Goal: Task Accomplishment & Management: Complete application form

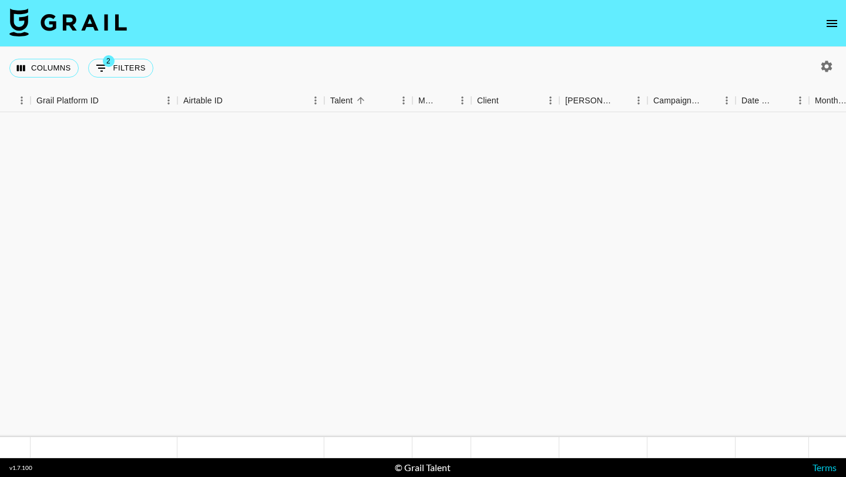
scroll to position [6490, 66]
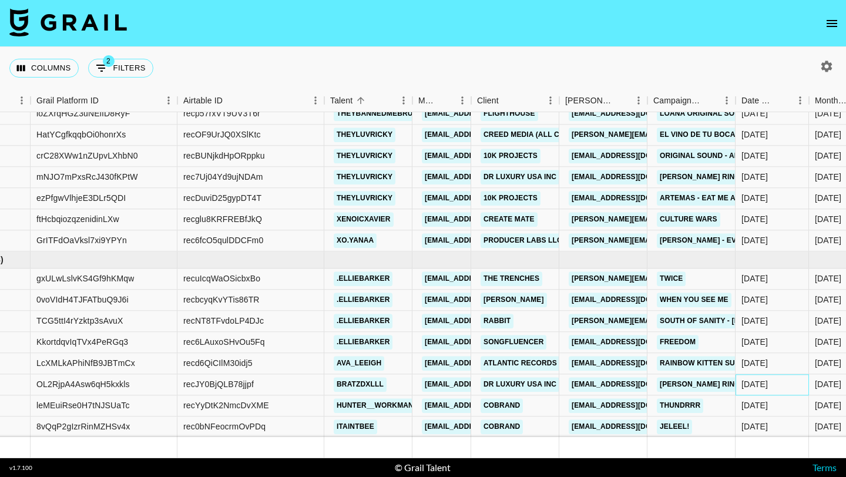
click at [745, 392] on div "[DATE]" at bounding box center [771, 384] width 73 height 21
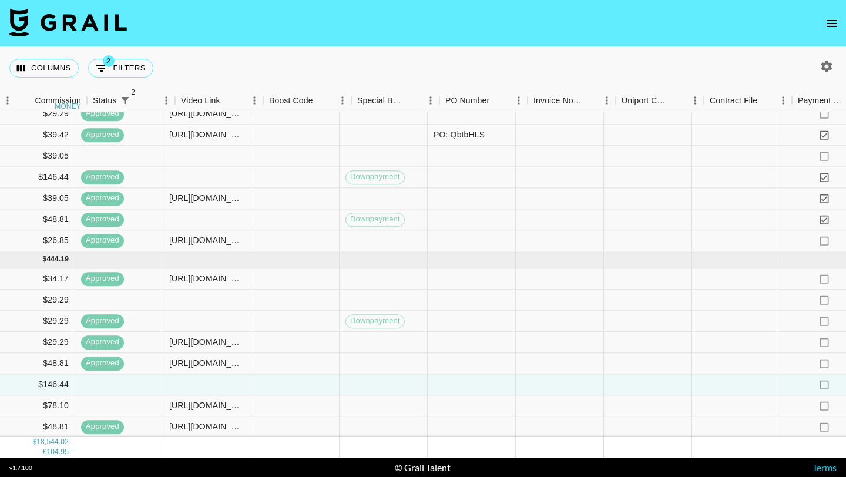
scroll to position [6490, 1153]
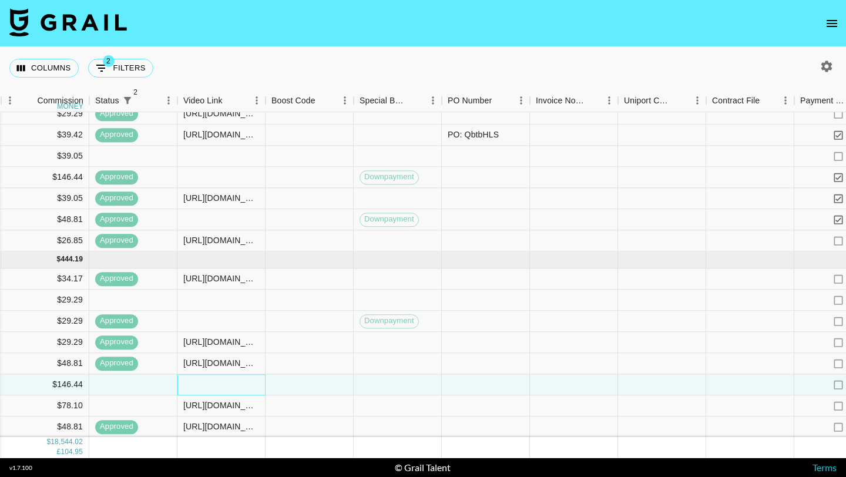
click at [223, 380] on div at bounding box center [221, 384] width 88 height 21
paste input "https://www.tiktok.com/t/ZP8BWhVwa/"
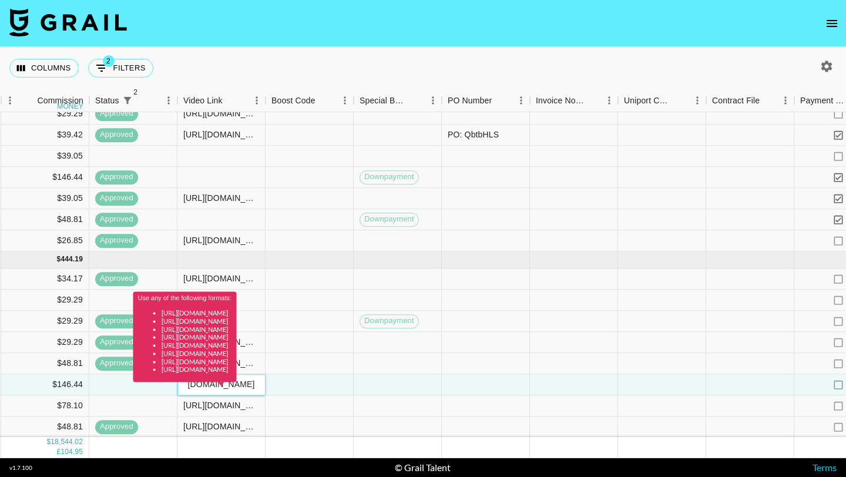
type input "https://www.tiktok.com/t/ZP8BWhVwa/"
click at [318, 388] on div at bounding box center [309, 384] width 88 height 21
click at [237, 385] on div "Use any of the following formats: https://www.tiktok.com/@user/video/1234567 ht…" at bounding box center [184, 341] width 103 height 99
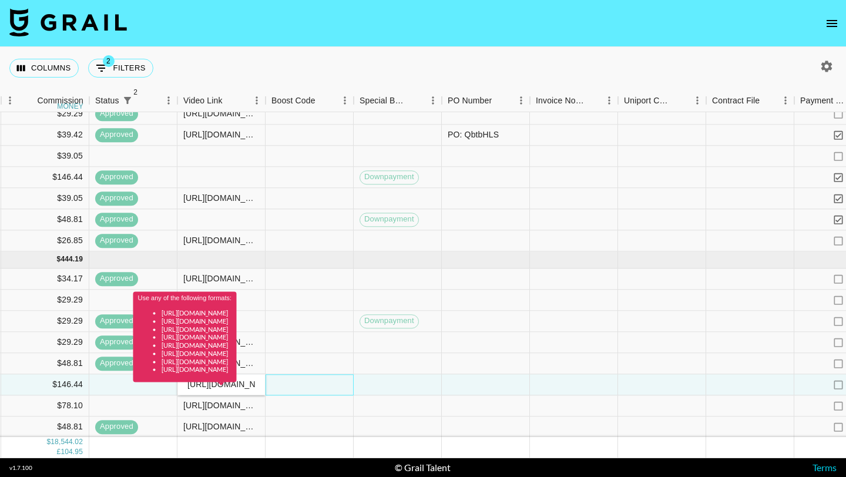
click at [330, 377] on div at bounding box center [309, 384] width 88 height 21
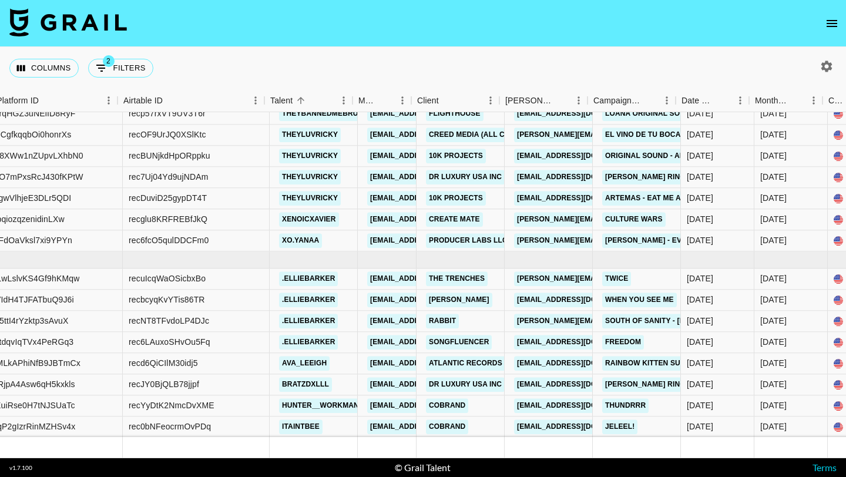
scroll to position [6490, 127]
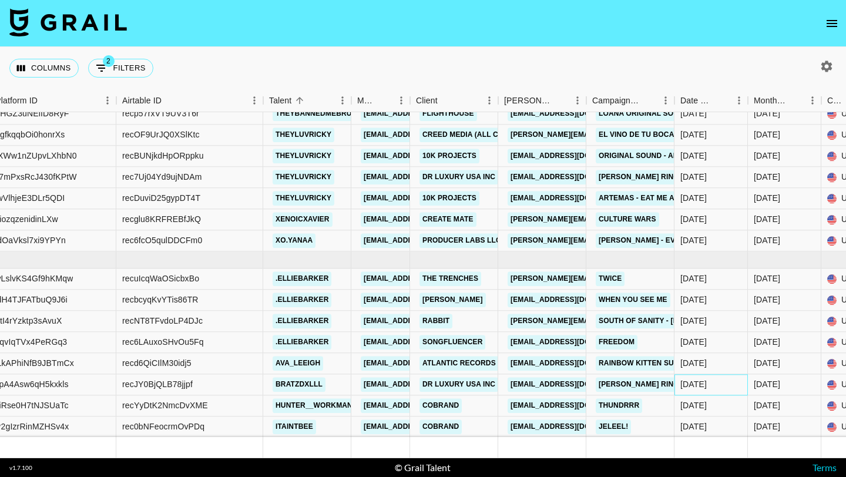
click at [713, 376] on div "[DATE]" at bounding box center [710, 384] width 73 height 21
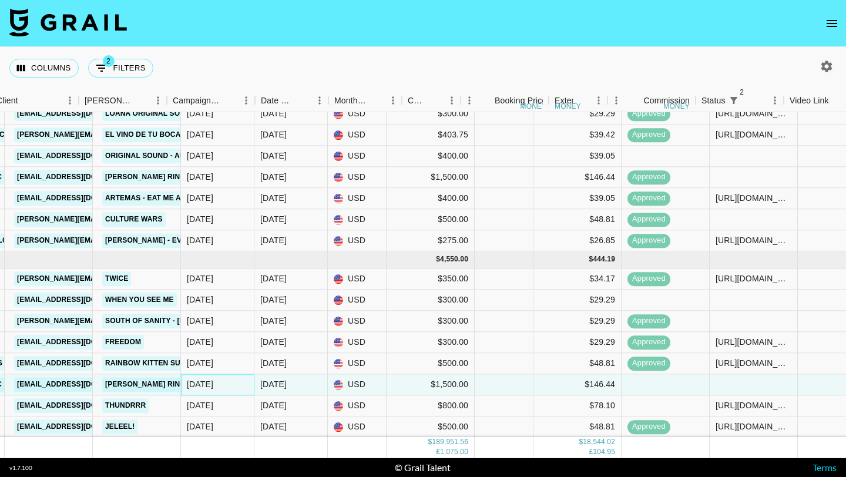
scroll to position [6490, 1139]
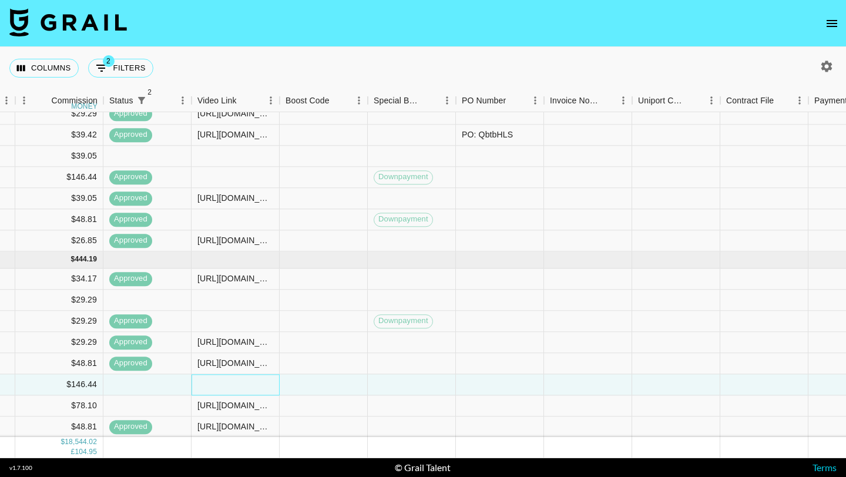
click at [231, 379] on div at bounding box center [235, 384] width 88 height 21
type input "[URL][DOMAIN_NAME]"
click at [286, 392] on div at bounding box center [324, 384] width 88 height 21
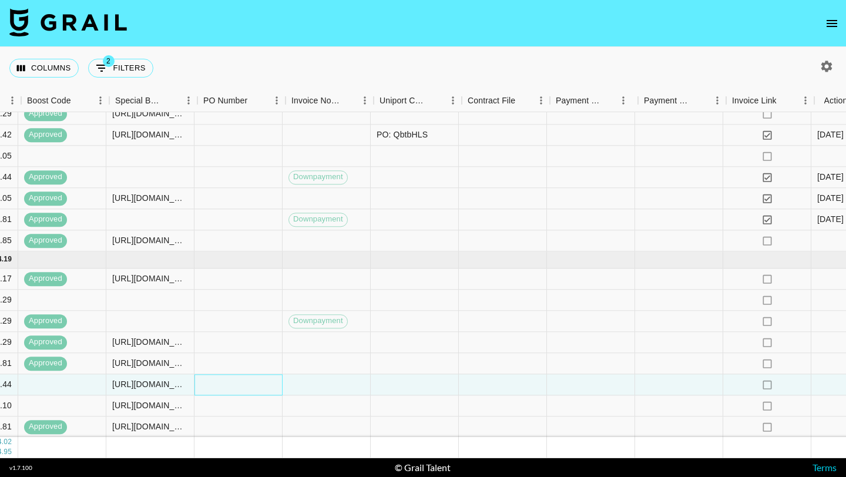
scroll to position [6490, 1412]
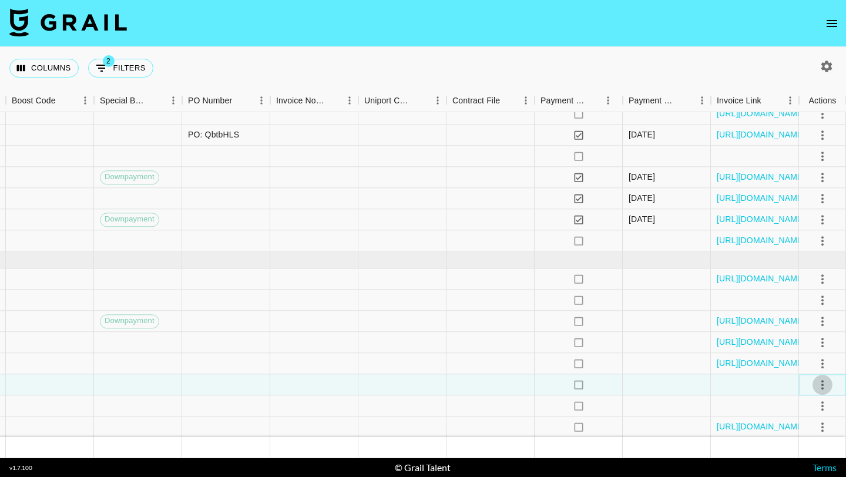
click at [824, 382] on icon "select merge strategy" at bounding box center [822, 385] width 14 height 14
click at [807, 366] on li "Approve" at bounding box center [807, 359] width 76 height 21
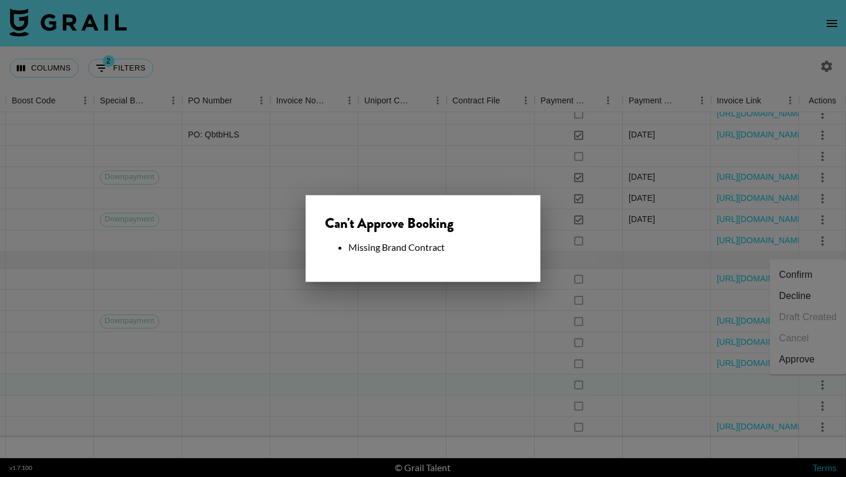
click at [477, 392] on div at bounding box center [423, 238] width 846 height 477
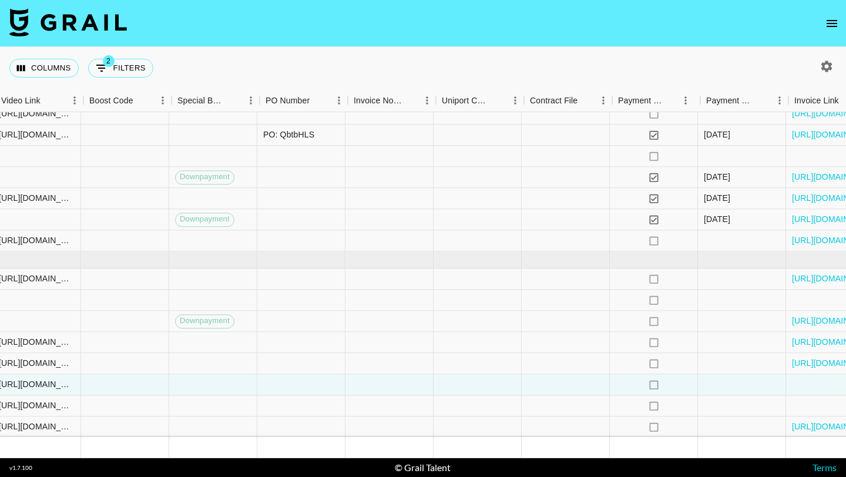
scroll to position [6490, 1335]
click at [541, 386] on div at bounding box center [568, 384] width 88 height 21
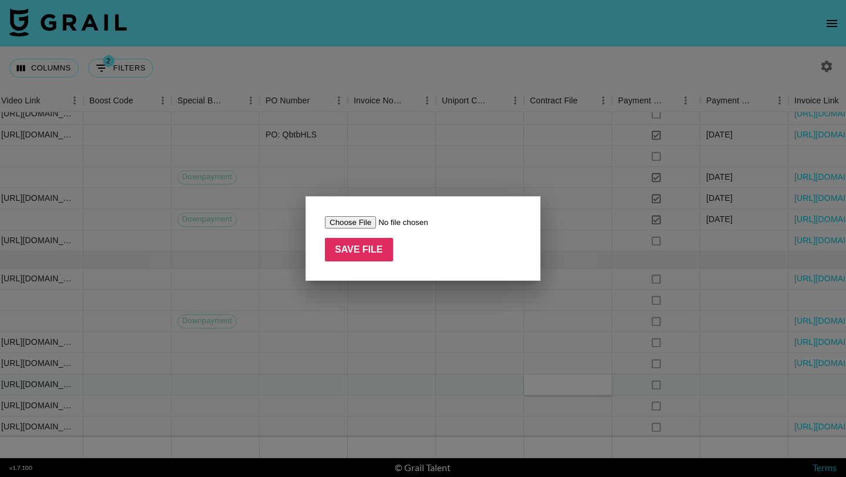
click at [558, 141] on div at bounding box center [423, 238] width 846 height 477
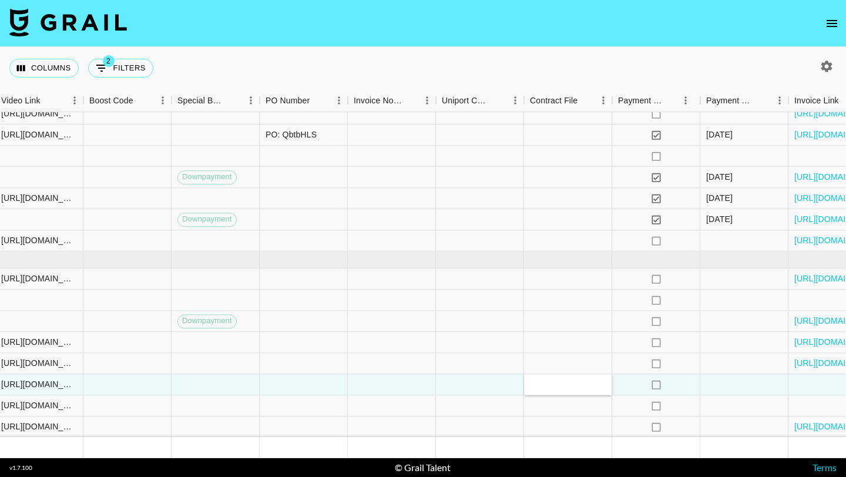
click at [829, 22] on icon "open drawer" at bounding box center [832, 23] width 14 height 14
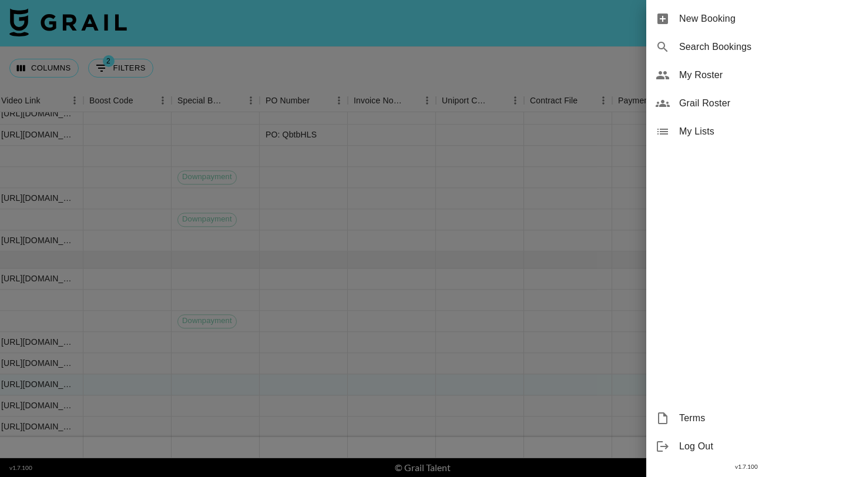
click at [767, 22] on span "New Booking" at bounding box center [757, 19] width 157 height 14
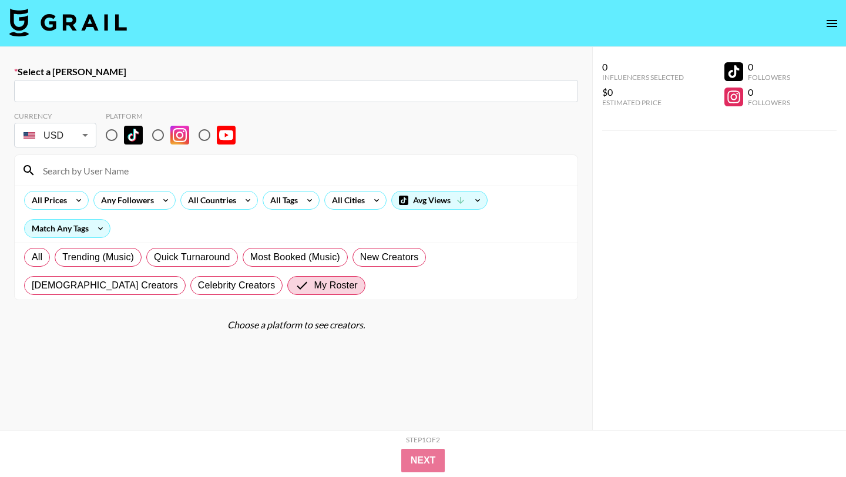
click at [190, 86] on input "text" at bounding box center [296, 92] width 550 height 14
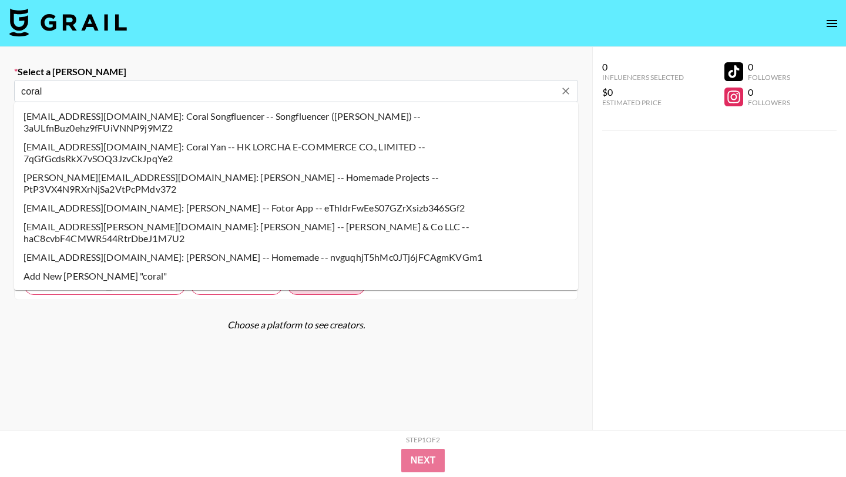
type input "coral@songfluencer.com: Coral Songfluencer -- Songfluencer (Genni) -- 3aULfnBuz…"
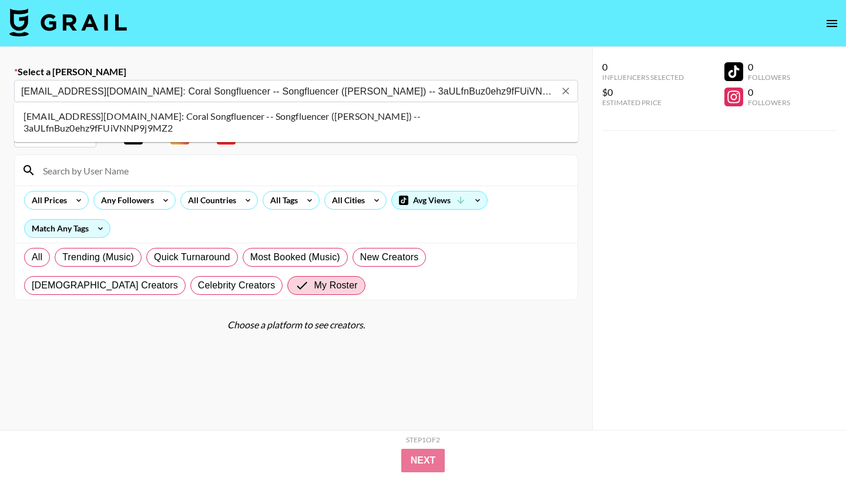
click at [133, 112] on li "coral@songfluencer.com: Coral Songfluencer -- Songfluencer (Genni) -- 3aULfnBuz…" at bounding box center [296, 122] width 564 height 31
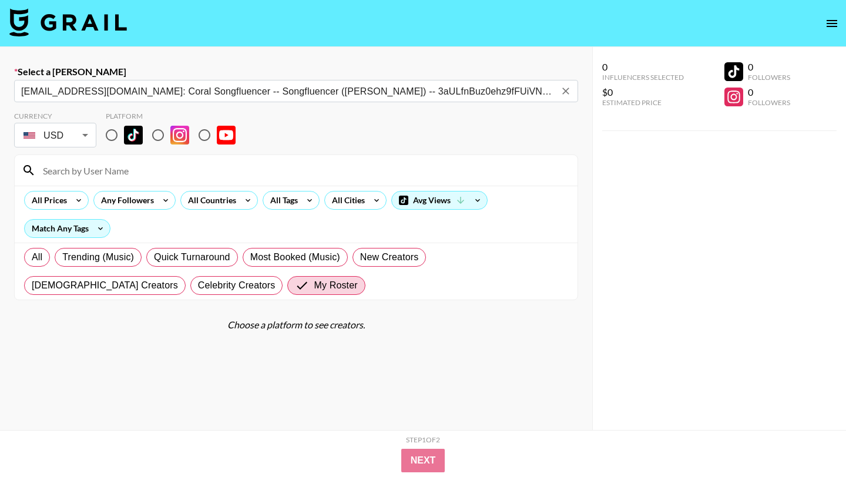
click at [117, 132] on input "radio" at bounding box center [111, 135] width 25 height 25
radio input "true"
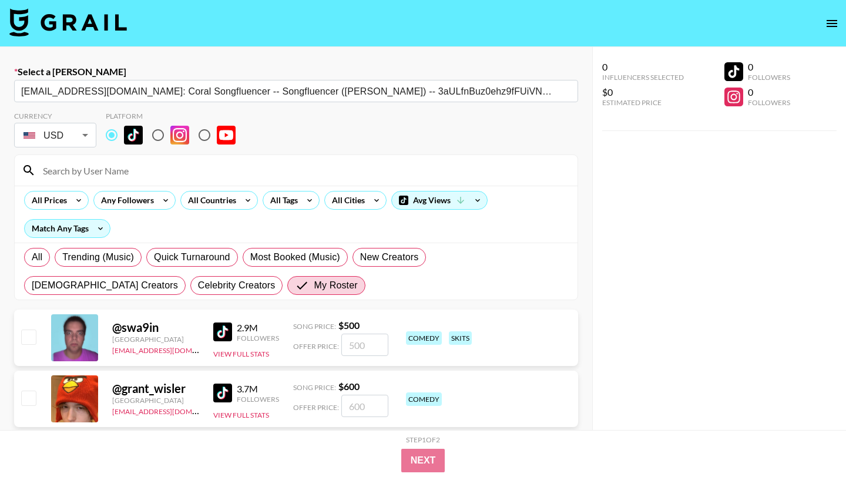
click at [121, 165] on input at bounding box center [303, 170] width 534 height 19
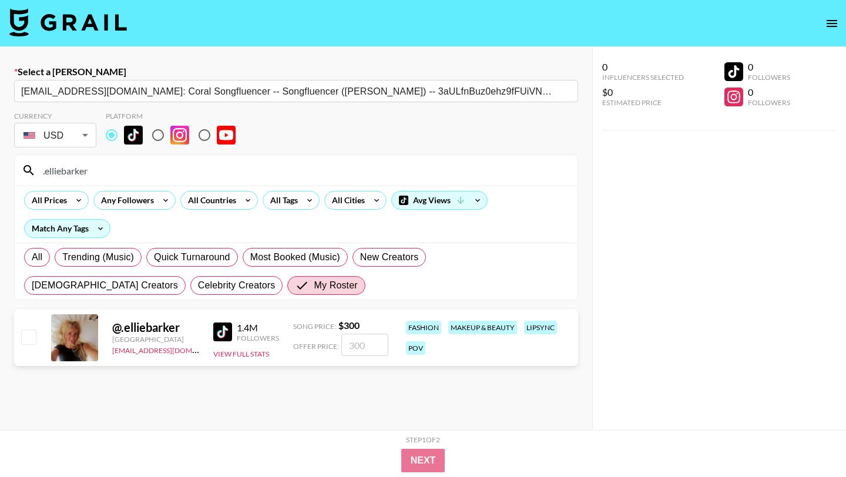
type input ".elliebarker"
click at [29, 346] on div at bounding box center [28, 338] width 18 height 20
click at [21, 345] on div at bounding box center [28, 338] width 18 height 20
click at [27, 339] on input "checkbox" at bounding box center [28, 336] width 14 height 14
checkbox input "true"
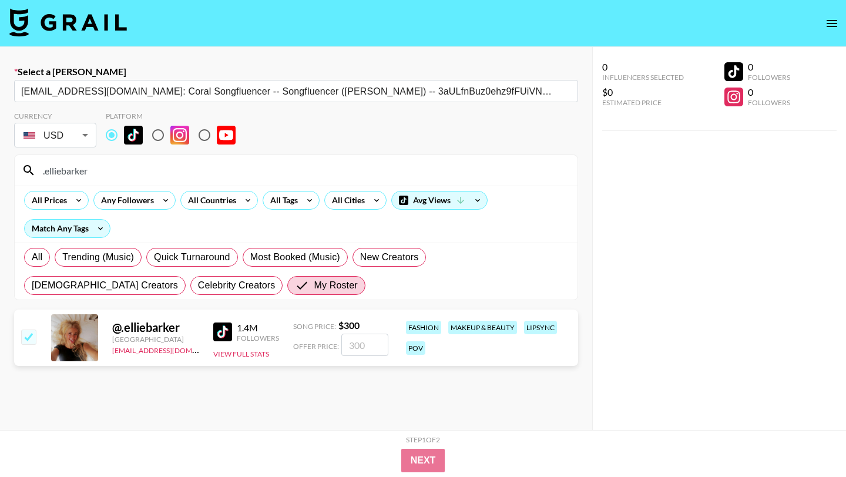
type input "300"
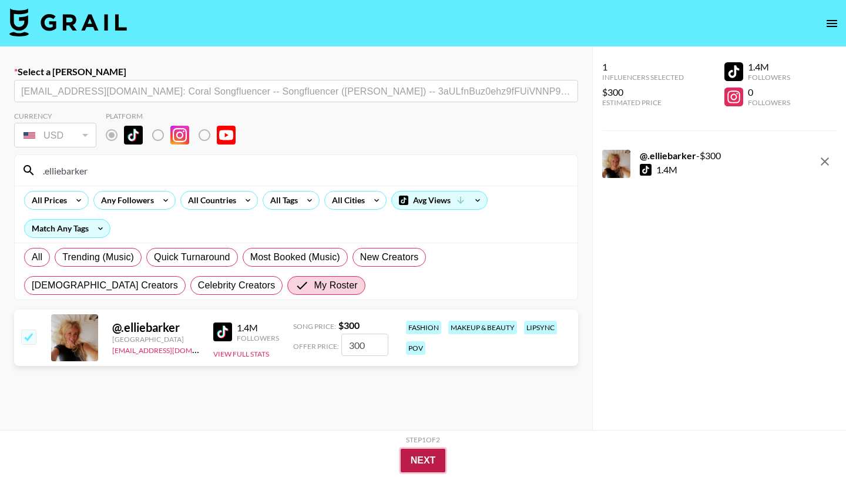
click at [408, 453] on button "Next" at bounding box center [423, 460] width 45 height 23
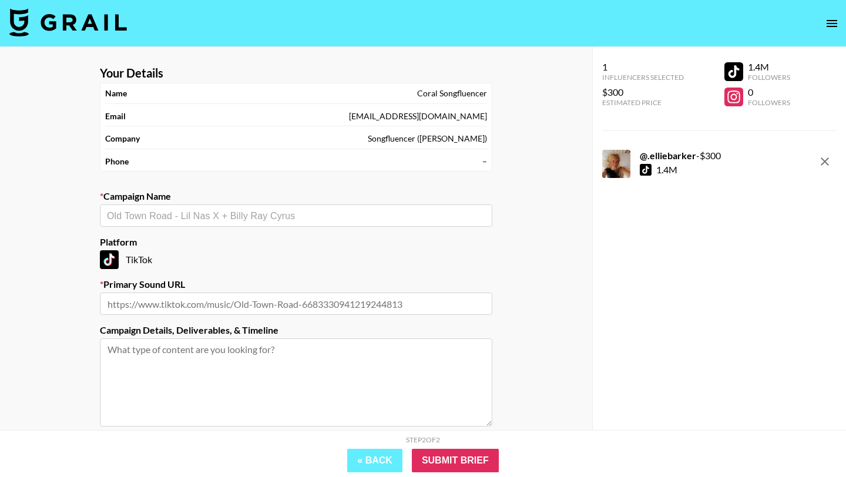
click at [292, 227] on section "Your Details Name Coral Songfluencer Email coral@songfluencer.com Company Songf…" at bounding box center [295, 279] width 411 height 446
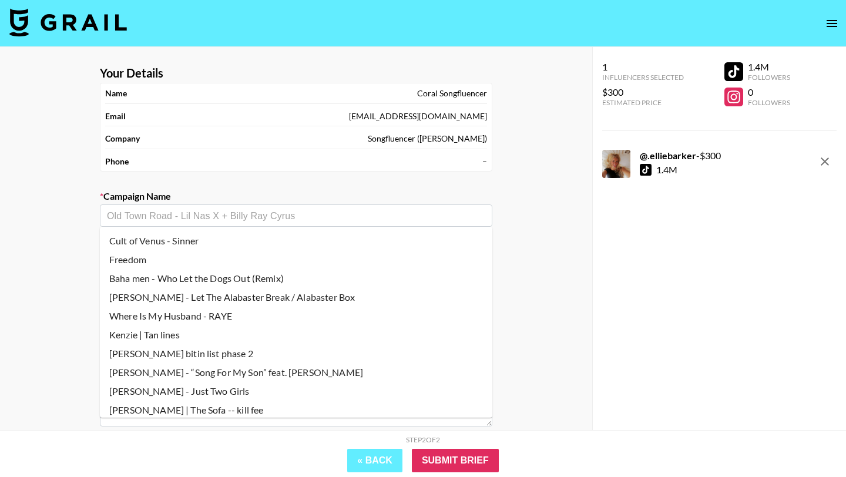
click at [297, 221] on input "text" at bounding box center [296, 216] width 378 height 14
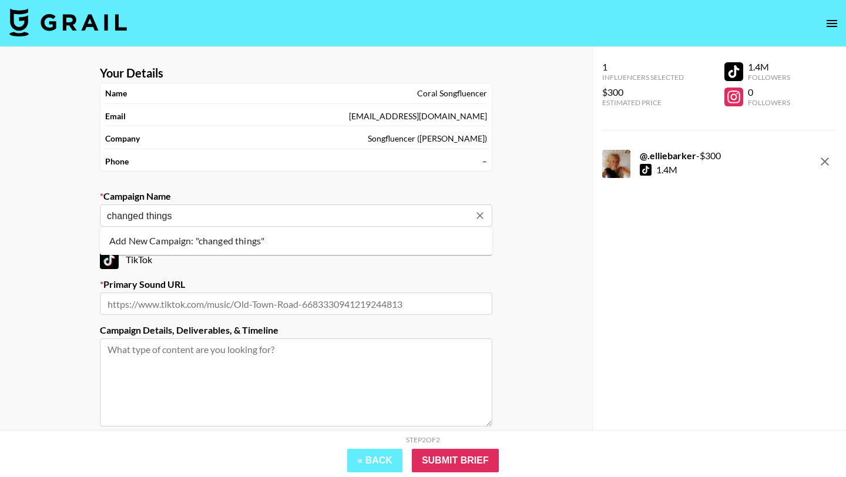
click at [290, 238] on li "Add New Campaign: "changed things"" at bounding box center [296, 240] width 392 height 19
type input "changed things"
click at [312, 307] on input "text" at bounding box center [296, 303] width 392 height 22
paste input "https://www.tiktok.com/music/Changed-Things-7518100148162496528"
type input "https://www.tiktok.com/music/Changed-Things-7518100148162496528"
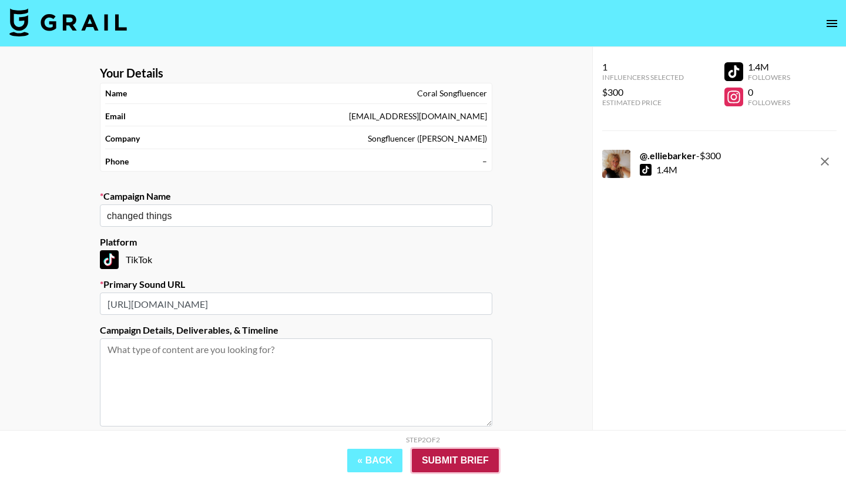
click at [455, 461] on input "Submit Brief" at bounding box center [455, 460] width 87 height 23
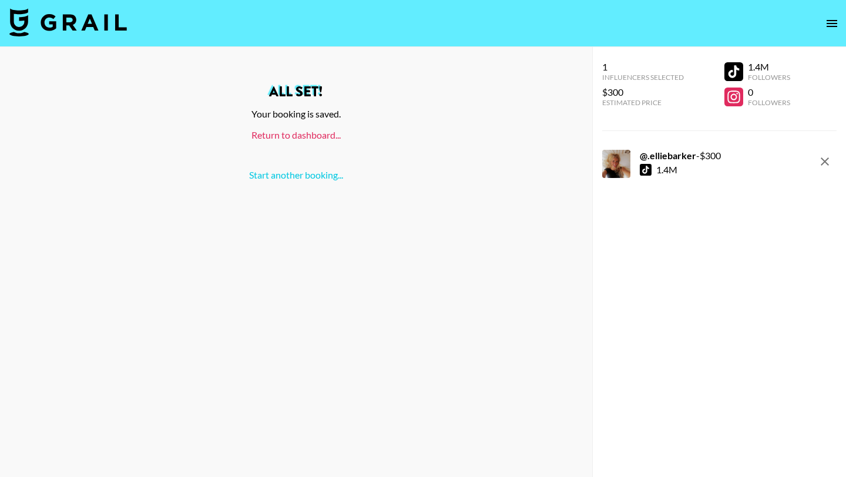
click at [311, 132] on link "Return to dashboard..." at bounding box center [295, 134] width 89 height 11
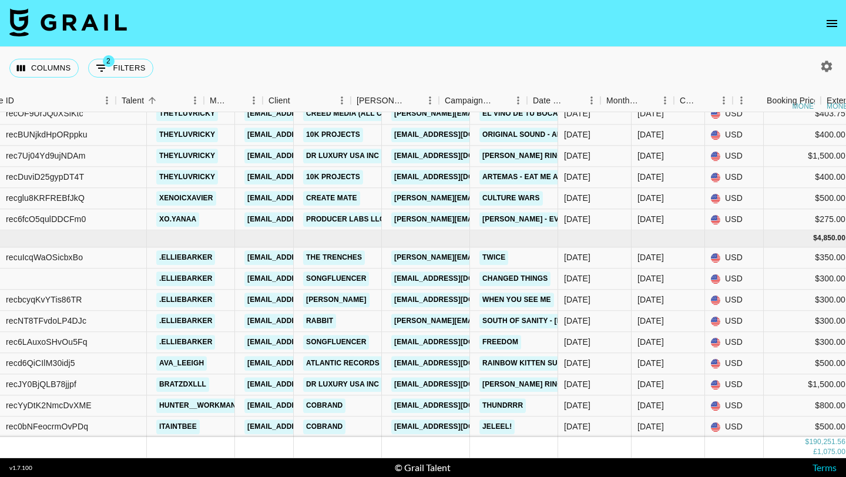
scroll to position [6512, 275]
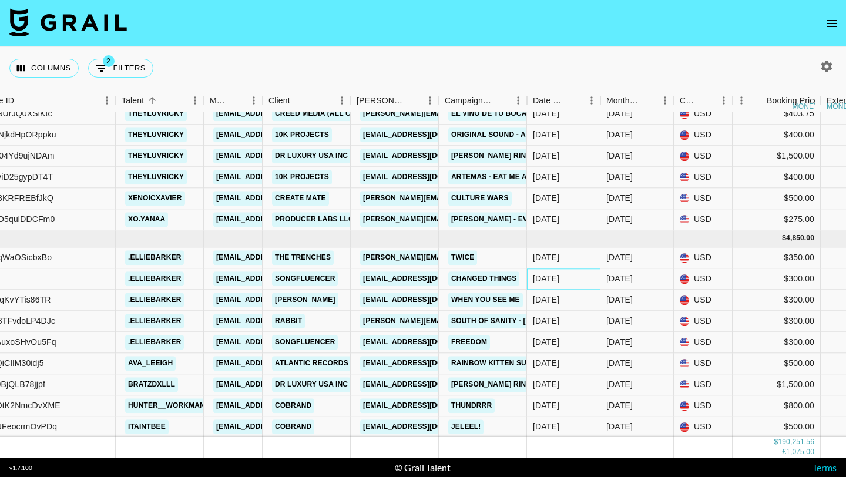
click at [566, 280] on div "[DATE]" at bounding box center [563, 278] width 73 height 21
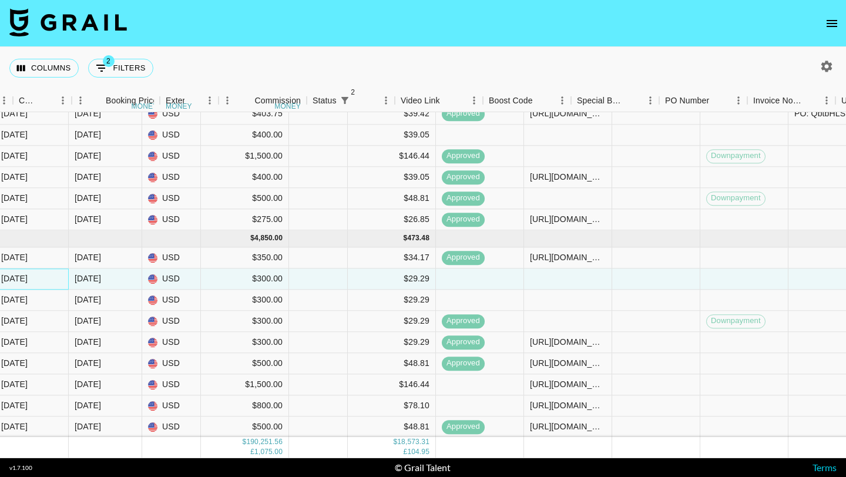
scroll to position [6512, 935]
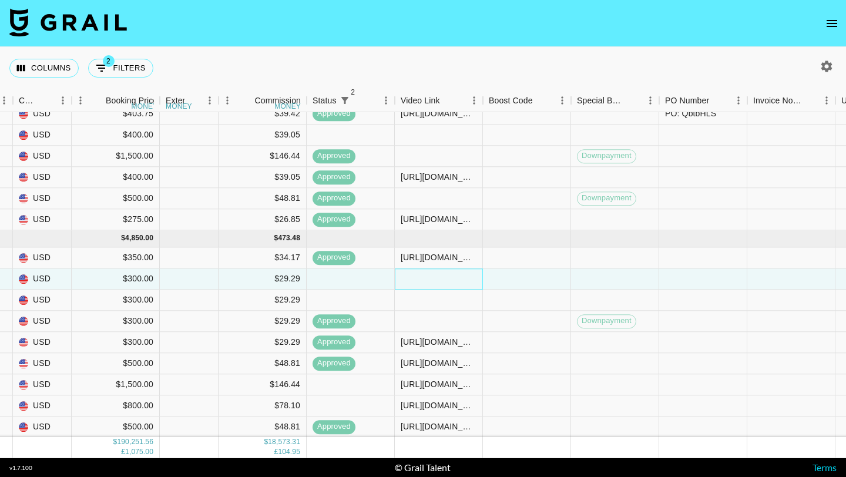
click at [419, 283] on div at bounding box center [439, 278] width 88 height 21
type input "[URL][DOMAIN_NAME]"
click at [544, 278] on div at bounding box center [527, 278] width 88 height 21
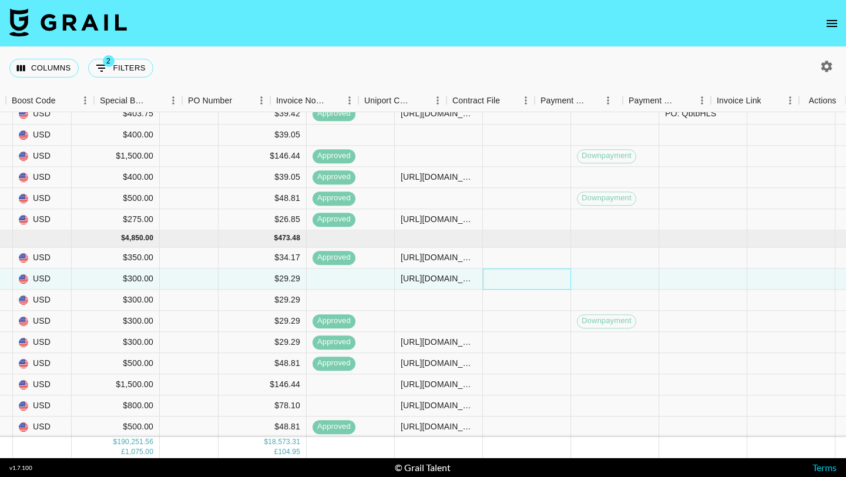
scroll to position [6512, 1412]
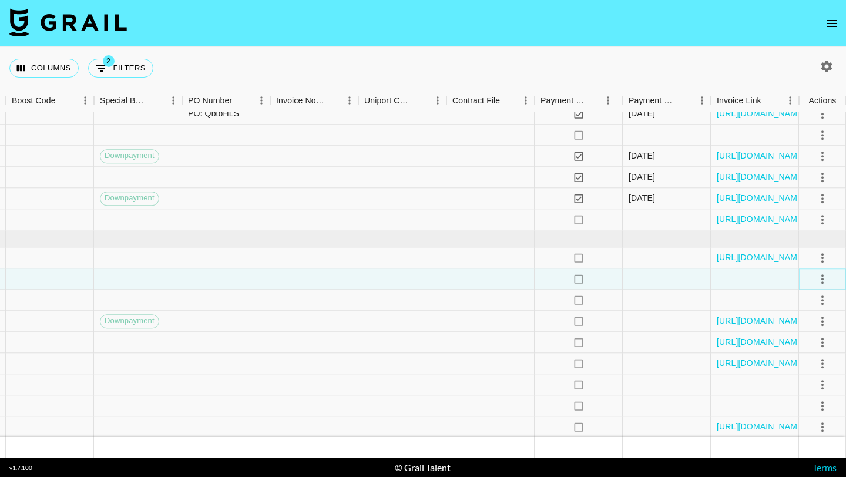
click at [827, 279] on icon "select merge strategy" at bounding box center [822, 279] width 14 height 14
click at [797, 377] on ul "Confirm Decline Draft Created Cancel Approve" at bounding box center [807, 346] width 76 height 115
click at [794, 381] on li "Approve" at bounding box center [807, 388] width 76 height 21
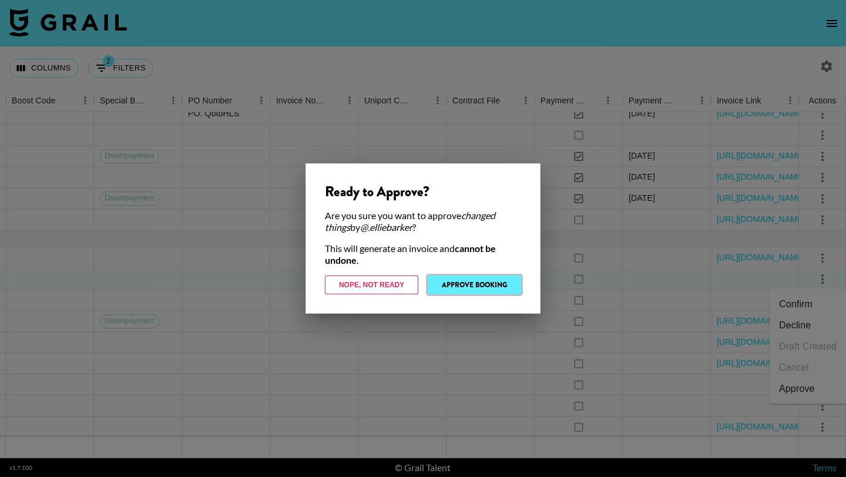
click at [457, 288] on button "Approve Booking" at bounding box center [474, 284] width 93 height 19
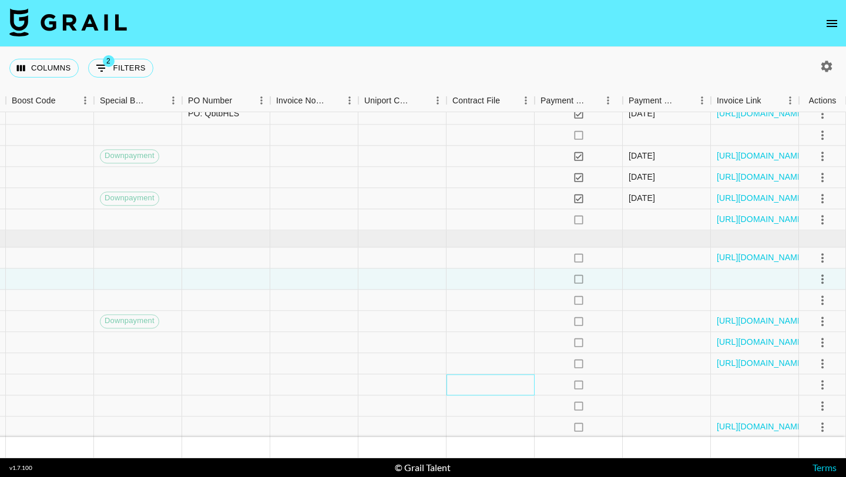
click at [472, 385] on div at bounding box center [490, 384] width 88 height 21
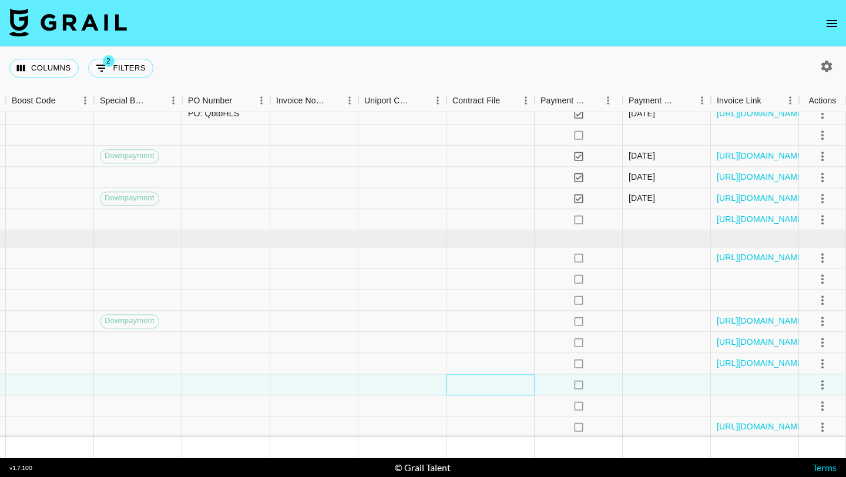
click at [472, 385] on div at bounding box center [490, 384] width 88 height 21
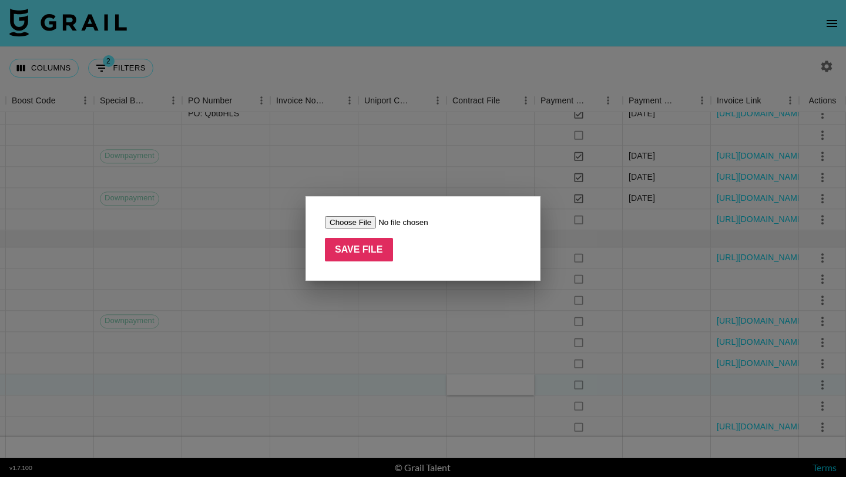
type input "C:\fakepath\Screenshot [DATE] 4.52.19 AM.png"
click at [351, 235] on form "Save File" at bounding box center [423, 239] width 196 height 46
click at [354, 245] on input "Save File" at bounding box center [359, 249] width 68 height 23
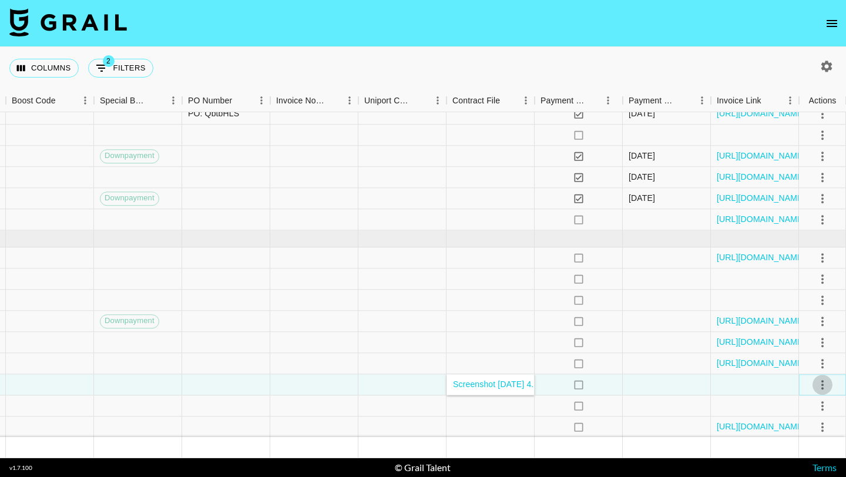
click at [820, 385] on icon "select merge strategy" at bounding box center [822, 385] width 14 height 14
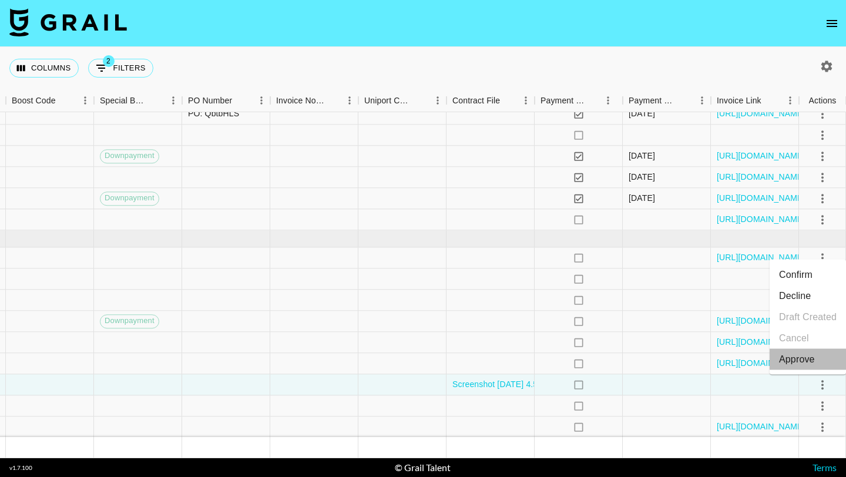
click at [794, 364] on div "Approve" at bounding box center [797, 359] width 36 height 14
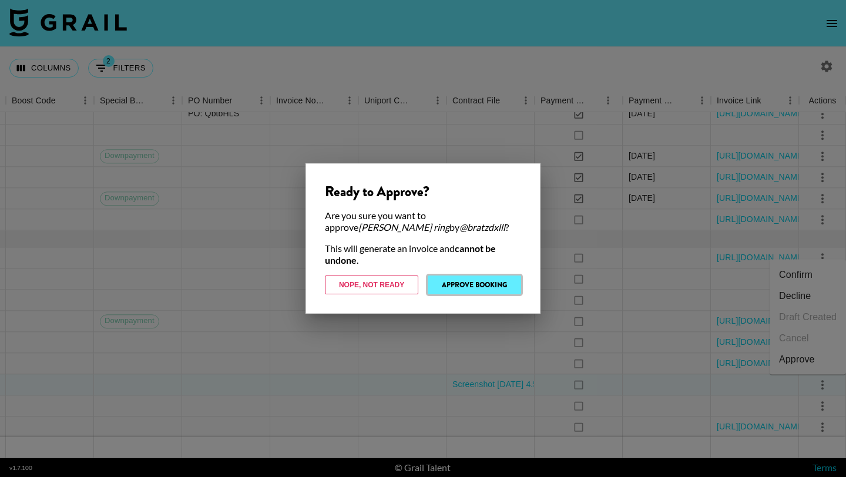
click at [479, 281] on button "Approve Booking" at bounding box center [474, 284] width 93 height 19
